Goal: Information Seeking & Learning: Learn about a topic

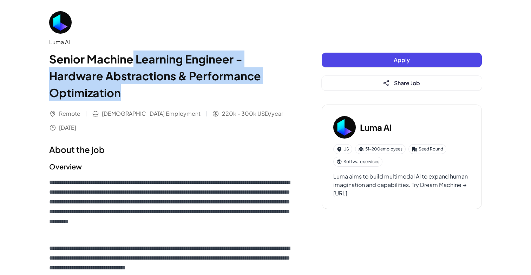
drag, startPoint x: 130, startPoint y: 58, endPoint x: 130, endPoint y: 92, distance: 34.4
click at [130, 92] on h1 "Senior Machine Learning Engineer - Hardware Abstractions & Performance Optimiza…" at bounding box center [171, 76] width 245 height 51
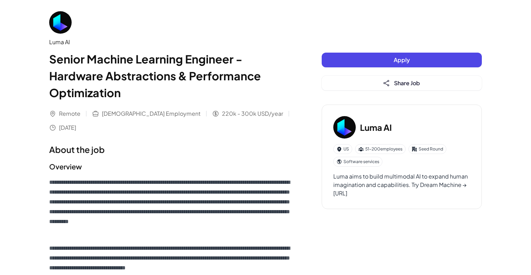
click at [157, 92] on h1 "Senior Machine Learning Engineer - Hardware Abstractions & Performance Optimiza…" at bounding box center [171, 76] width 245 height 51
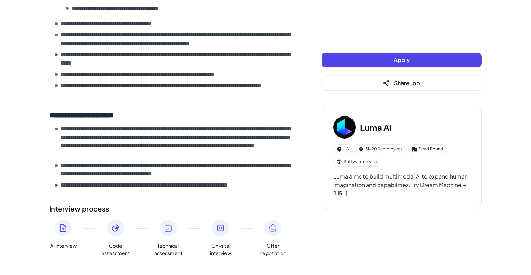
scroll to position [500, 0]
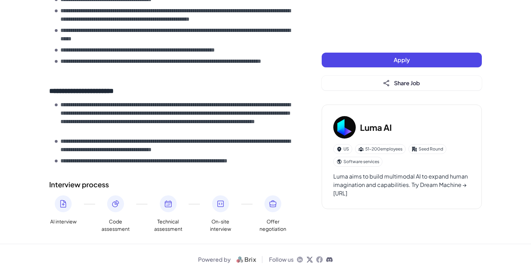
click at [66, 203] on icon at bounding box center [63, 204] width 5 height 7
drag, startPoint x: 58, startPoint y: 187, endPoint x: 113, endPoint y: 187, distance: 54.5
click at [113, 187] on h2 "Interview process" at bounding box center [171, 185] width 245 height 11
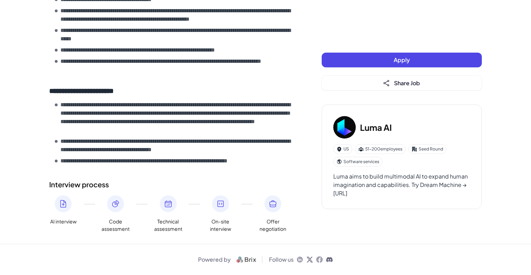
click at [126, 183] on h2 "Interview process" at bounding box center [171, 185] width 245 height 11
drag, startPoint x: 66, startPoint y: 183, endPoint x: 122, endPoint y: 183, distance: 55.5
click at [122, 183] on h2 "Interview process" at bounding box center [171, 185] width 245 height 11
drag, startPoint x: 133, startPoint y: 234, endPoint x: 108, endPoint y: 196, distance: 45.2
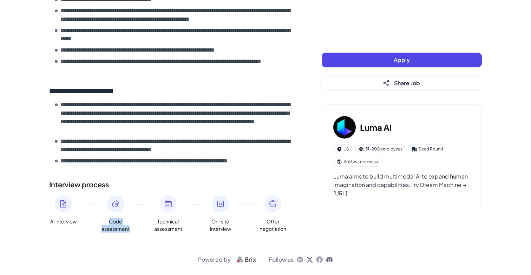
drag, startPoint x: 52, startPoint y: 186, endPoint x: 144, endPoint y: 186, distance: 92.1
click at [144, 186] on h2 "Interview process" at bounding box center [171, 185] width 245 height 11
click at [150, 184] on h2 "Interview process" at bounding box center [171, 185] width 245 height 11
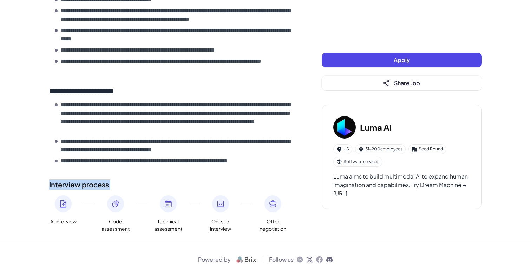
click at [150, 184] on h2 "Interview process" at bounding box center [171, 185] width 245 height 11
click at [112, 127] on p "**********" at bounding box center [176, 118] width 233 height 34
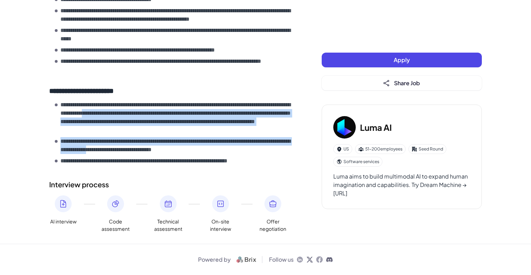
drag, startPoint x: 152, startPoint y: 112, endPoint x: 152, endPoint y: 149, distance: 36.2
click at [152, 149] on ul "**********" at bounding box center [174, 133] width 239 height 65
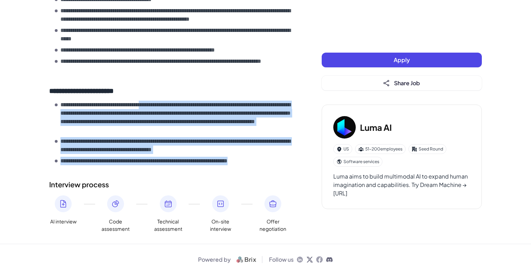
drag, startPoint x: 161, startPoint y: 166, endPoint x: 161, endPoint y: 108, distance: 57.6
click at [161, 108] on section "**********" at bounding box center [171, 52] width 245 height 233
click at [136, 110] on p "**********" at bounding box center [176, 118] width 233 height 34
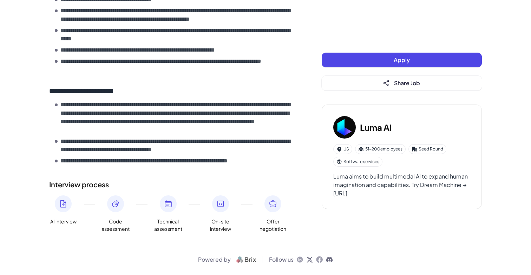
click at [113, 209] on div at bounding box center [115, 204] width 17 height 17
click at [170, 218] on span "Technical assessment" at bounding box center [168, 225] width 28 height 15
click at [170, 210] on div at bounding box center [168, 204] width 17 height 17
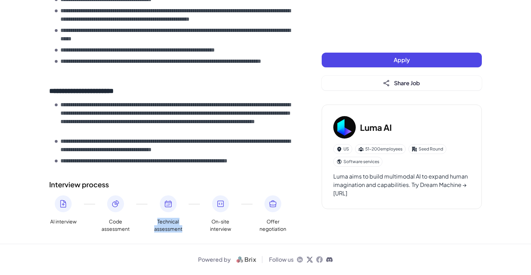
click at [170, 210] on div at bounding box center [168, 204] width 17 height 17
click at [218, 223] on span "On-site interview" at bounding box center [221, 225] width 28 height 15
click at [272, 228] on span "Offer negotiation" at bounding box center [273, 225] width 28 height 15
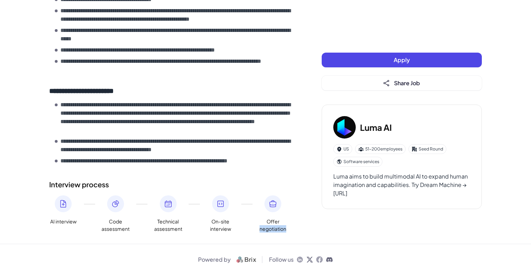
click at [272, 228] on span "Offer negotiation" at bounding box center [273, 225] width 28 height 15
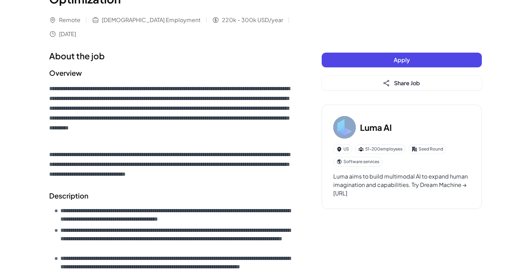
scroll to position [0, 0]
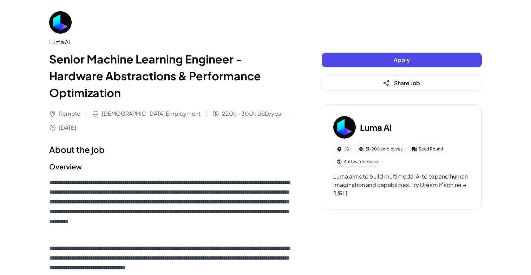
click at [57, 44] on div "Luma AI" at bounding box center [171, 42] width 245 height 8
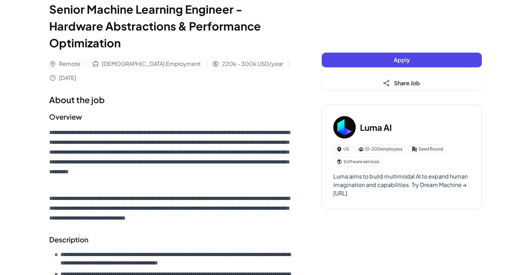
scroll to position [57, 0]
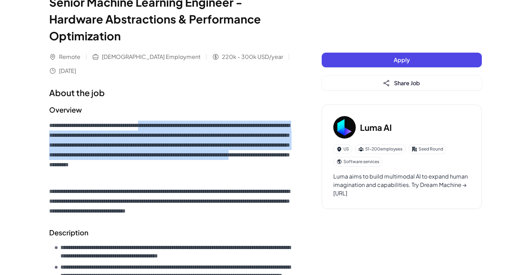
drag, startPoint x: 156, startPoint y: 126, endPoint x: 240, endPoint y: 162, distance: 91.9
click at [240, 162] on p "**********" at bounding box center [171, 150] width 245 height 59
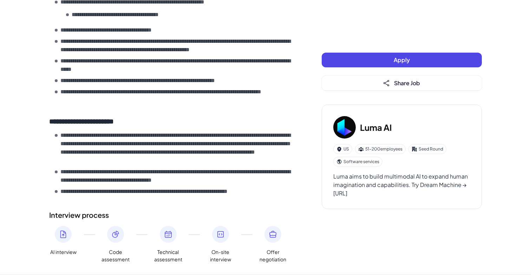
scroll to position [500, 0]
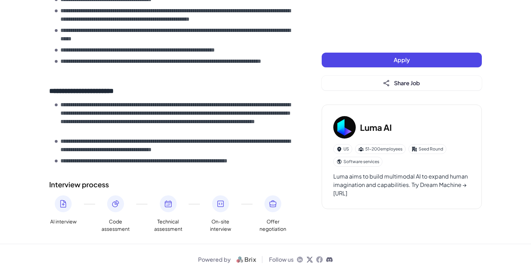
click at [344, 194] on div "Luma aims to build multimodal AI to expand human imagination and capabilities. …" at bounding box center [401, 185] width 137 height 25
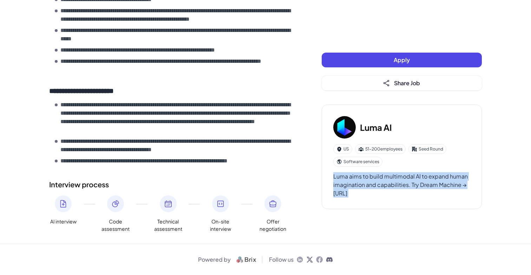
click at [344, 194] on div "Luma aims to build multimodal AI to expand human imagination and capabilities. …" at bounding box center [401, 185] width 137 height 25
click at [400, 203] on div "Luma AI US 51-200 employees Seed Round Software services Luma aims to build mul…" at bounding box center [402, 157] width 160 height 105
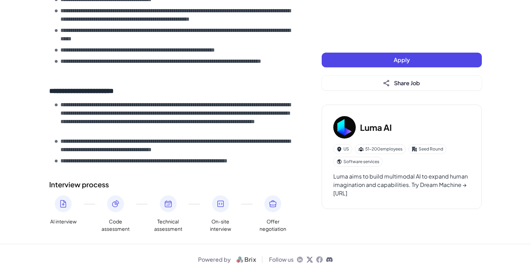
drag, startPoint x: 384, startPoint y: 196, endPoint x: 353, endPoint y: 196, distance: 30.9
click at [353, 196] on div "Luma aims to build multimodal AI to expand human imagination and capabilities. …" at bounding box center [401, 185] width 137 height 25
copy div "[URL]"
